Goal: Task Accomplishment & Management: Manage account settings

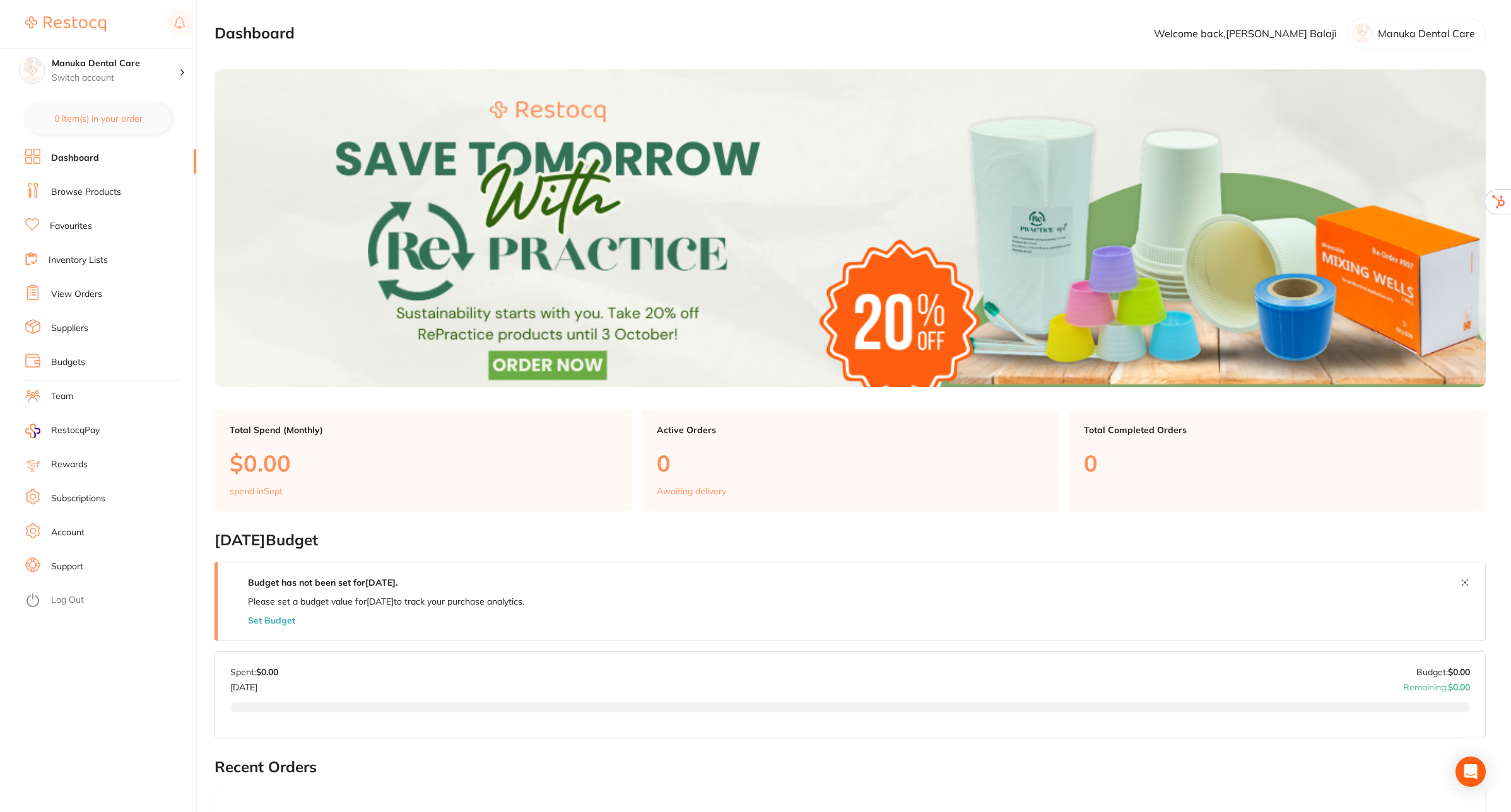
click at [75, 604] on link "Log Out" at bounding box center [67, 600] width 33 height 12
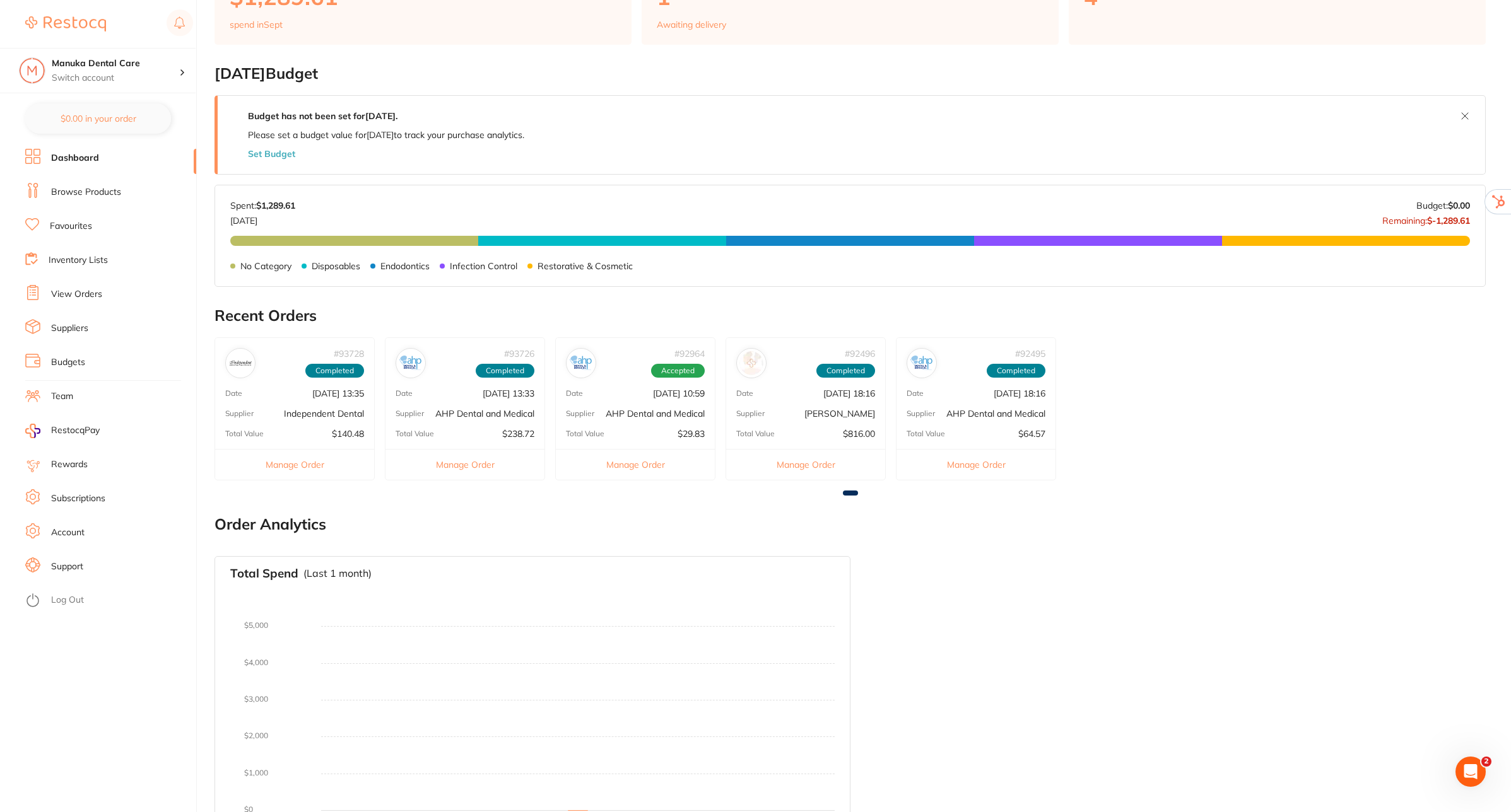
scroll to position [473, 0]
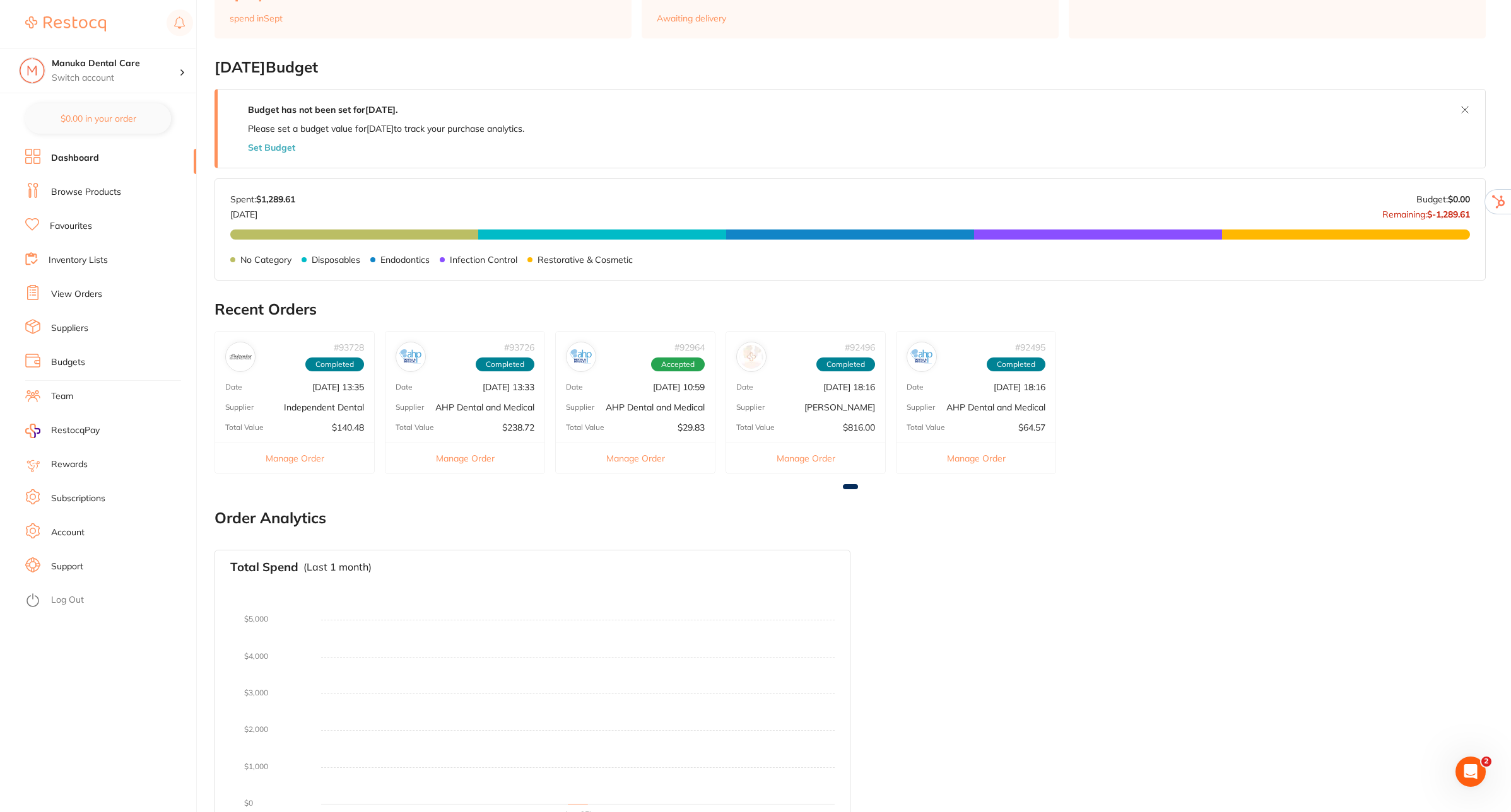
click at [69, 494] on link "Subscriptions" at bounding box center [78, 499] width 54 height 12
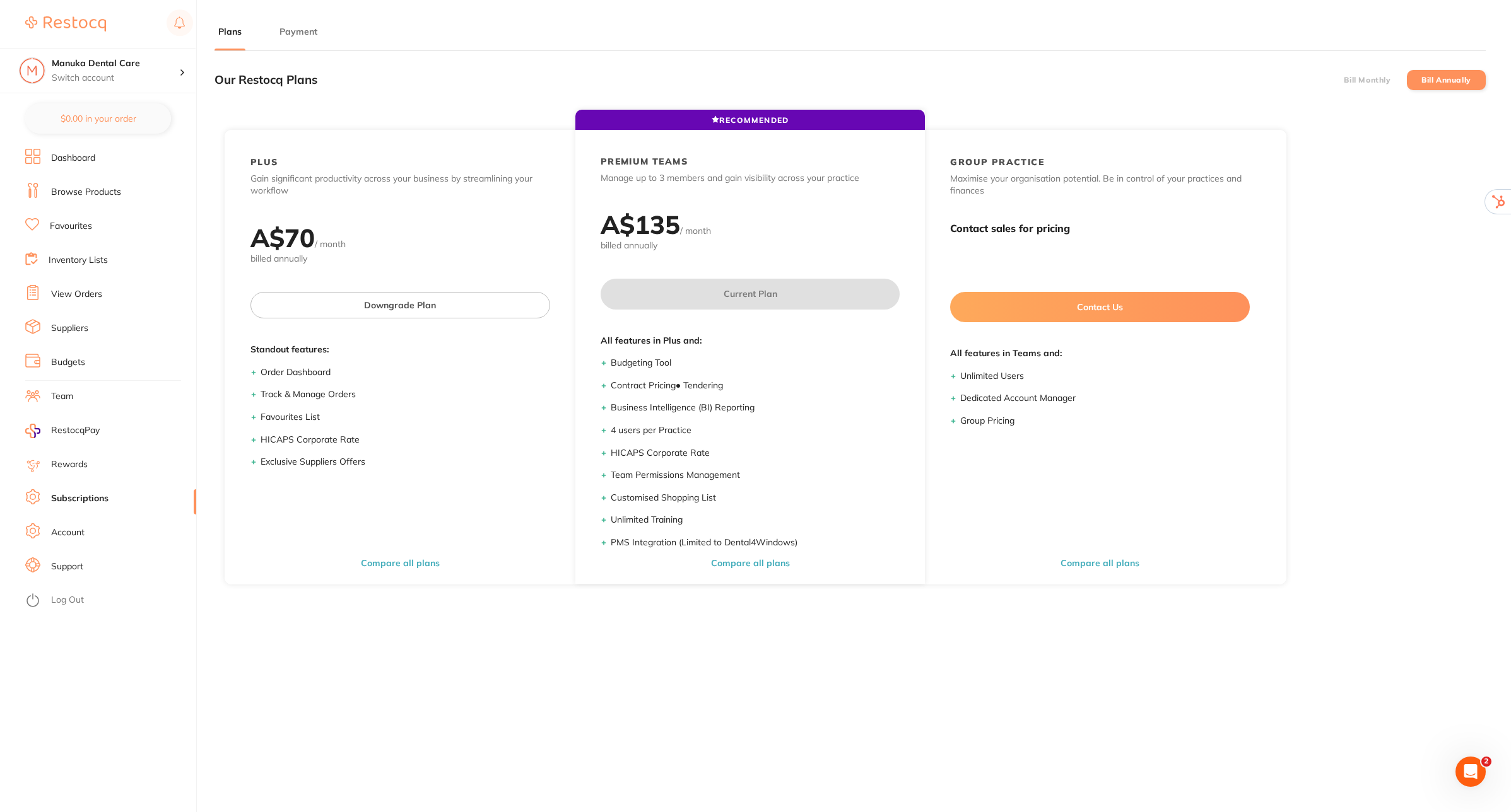
click at [304, 29] on button "Payment" at bounding box center [298, 32] width 46 height 12
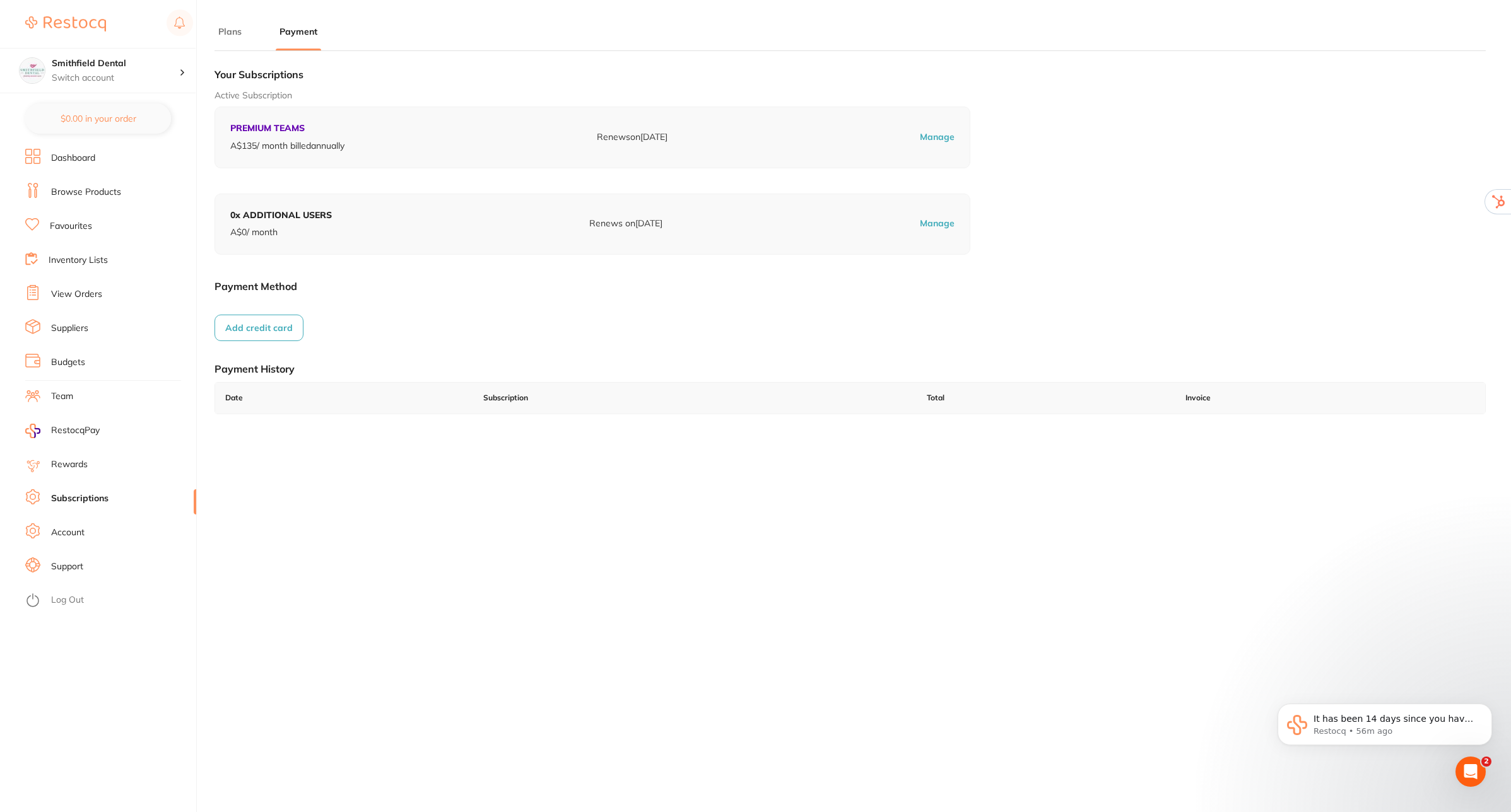
click at [68, 194] on link "Browse Products" at bounding box center [86, 192] width 70 height 12
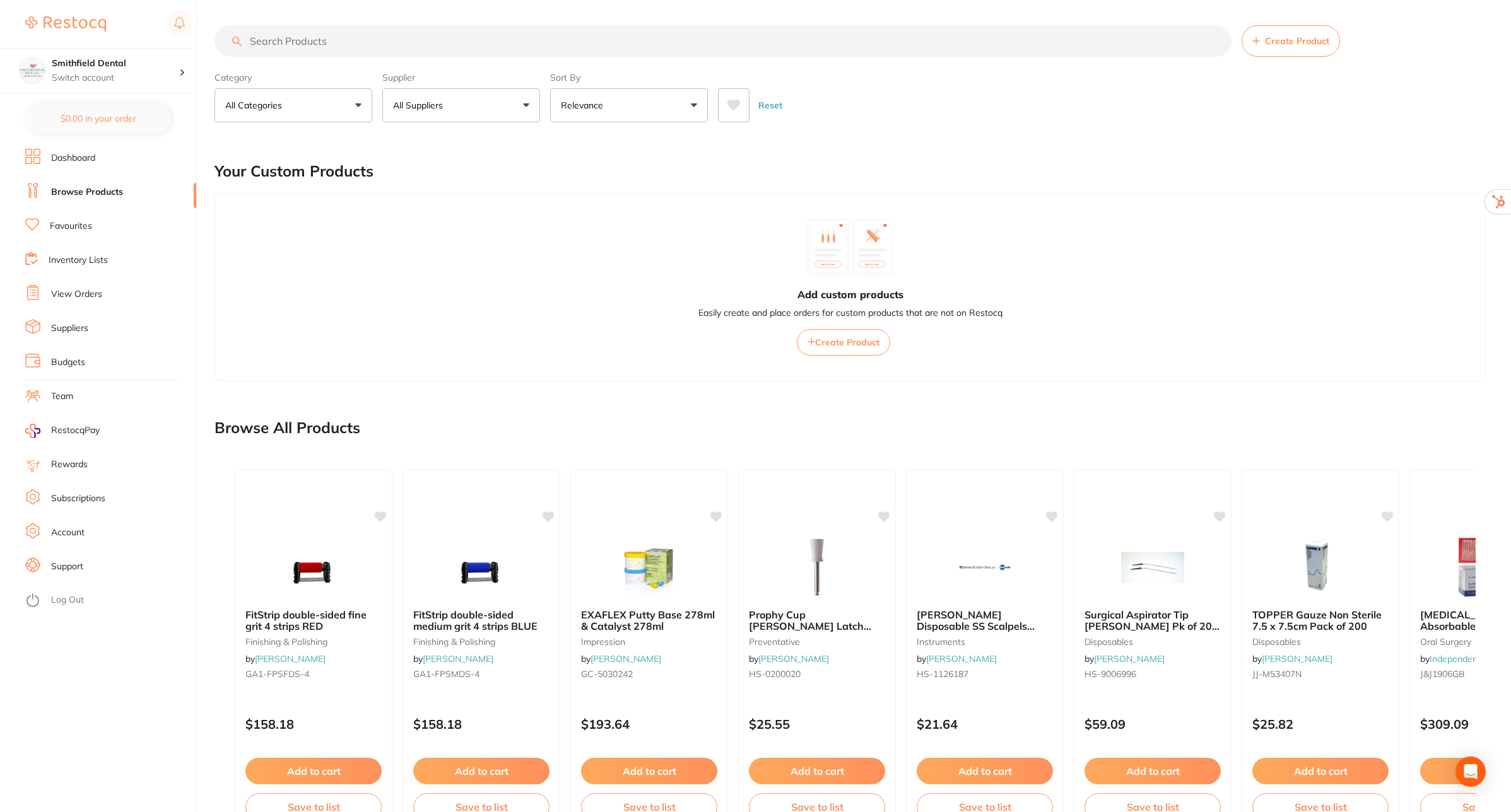
click at [522, 104] on button "All Suppliers" at bounding box center [461, 105] width 157 height 34
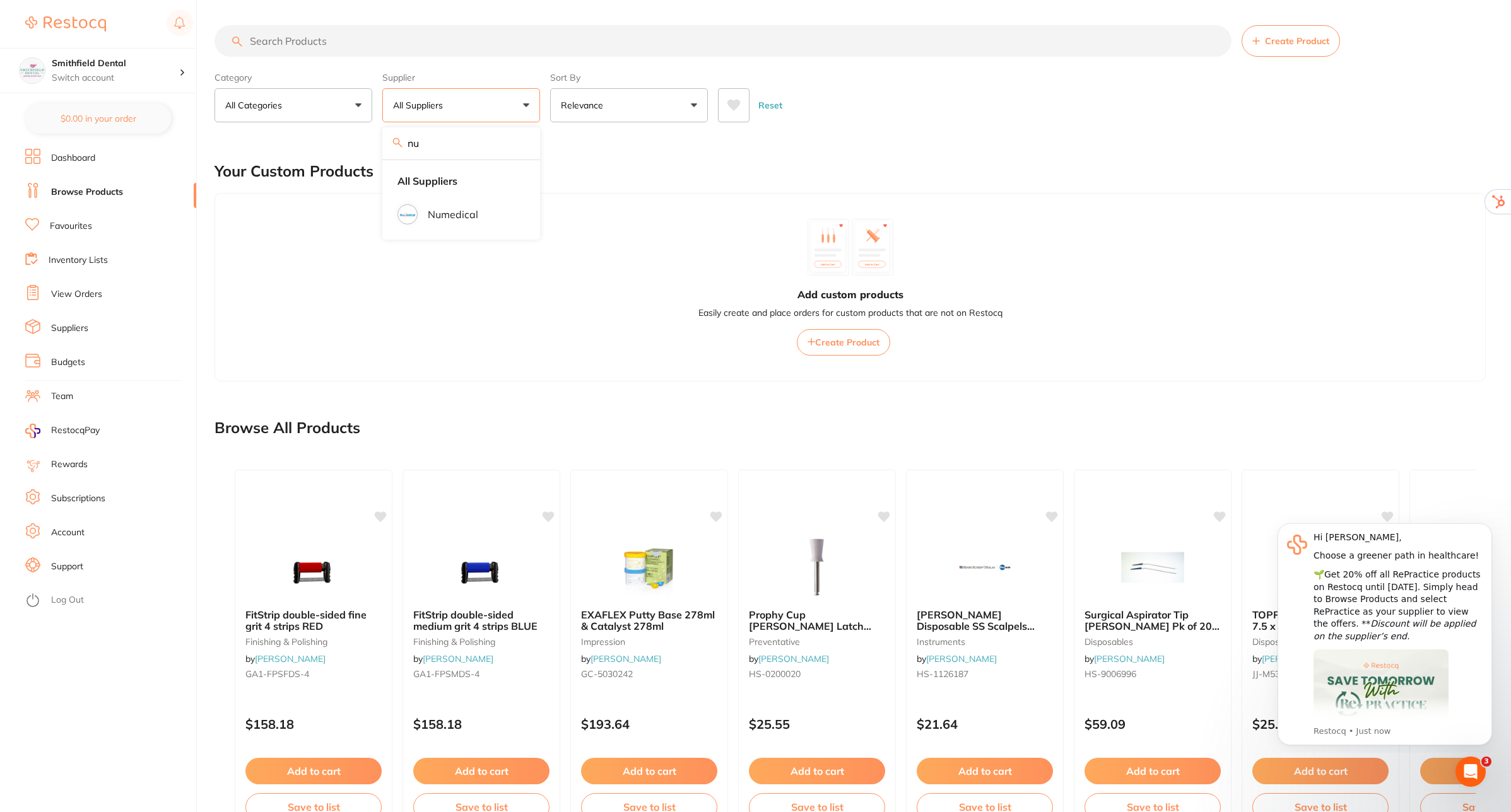
type input "nu"
